Goal: Information Seeking & Learning: Learn about a topic

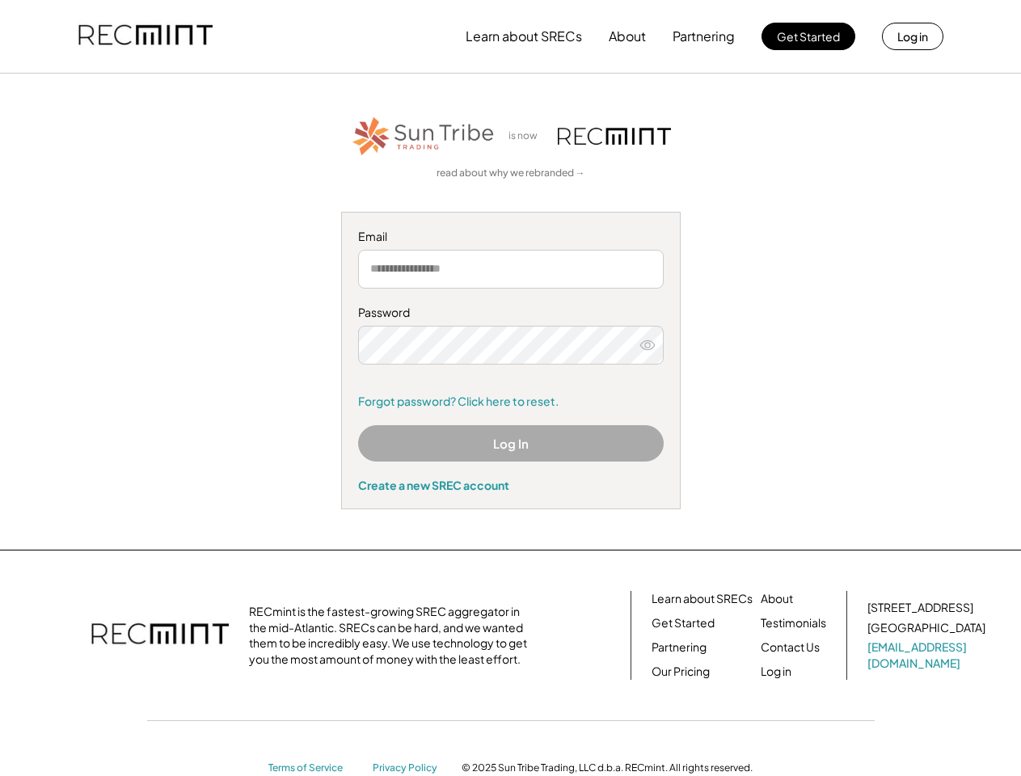
click at [510, 388] on div "Password Remember me Forgot password? Click here to reset." at bounding box center [511, 357] width 306 height 104
click at [510, 36] on button "Learn about SRECs" at bounding box center [524, 36] width 116 height 32
click at [511, 36] on button "Learn about SRECs" at bounding box center [524, 36] width 116 height 32
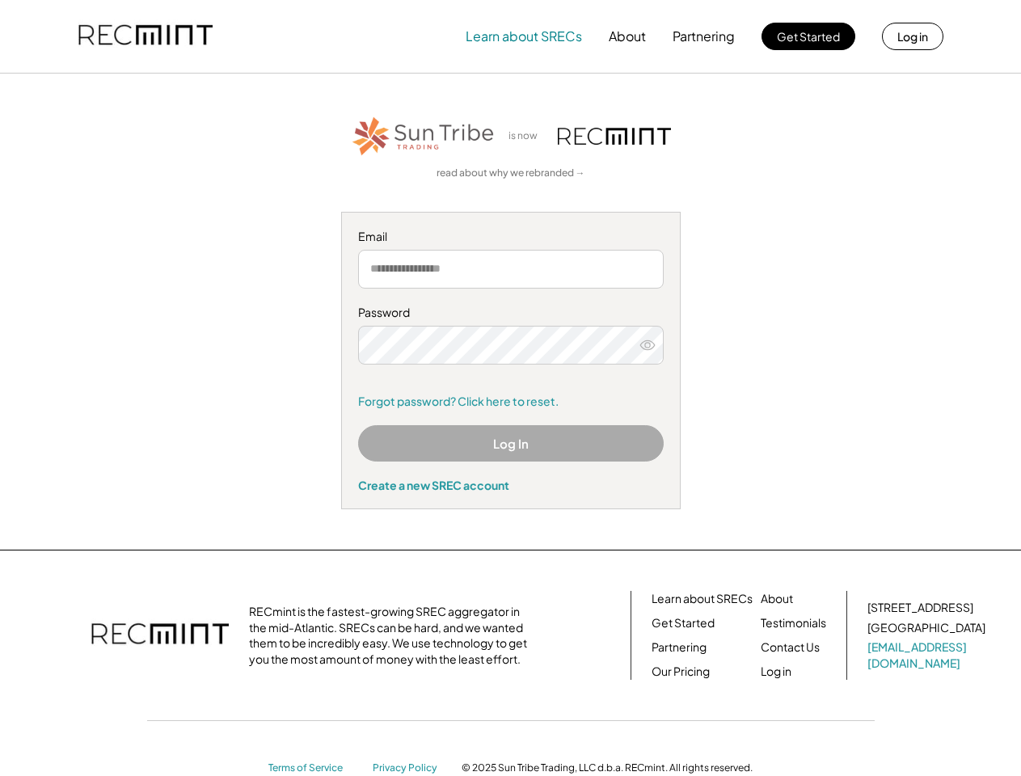
click at [146, 36] on img at bounding box center [145, 36] width 134 height 55
click at [704, 36] on button "Partnering" at bounding box center [704, 36] width 62 height 32
click at [524, 36] on button "Learn about SRECs" at bounding box center [524, 36] width 116 height 32
click at [627, 36] on button "About" at bounding box center [627, 36] width 37 height 32
